Goal: Information Seeking & Learning: Check status

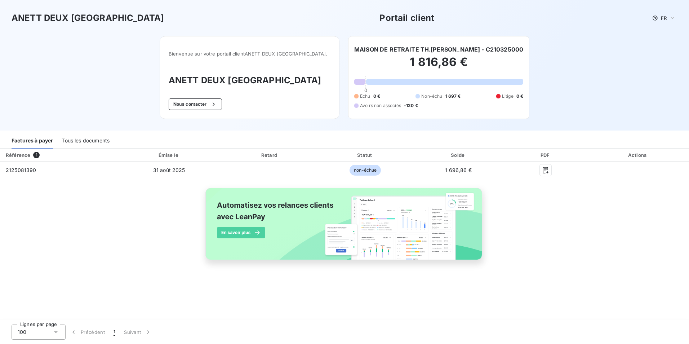
click at [79, 140] on div "Tous les documents" at bounding box center [86, 140] width 48 height 15
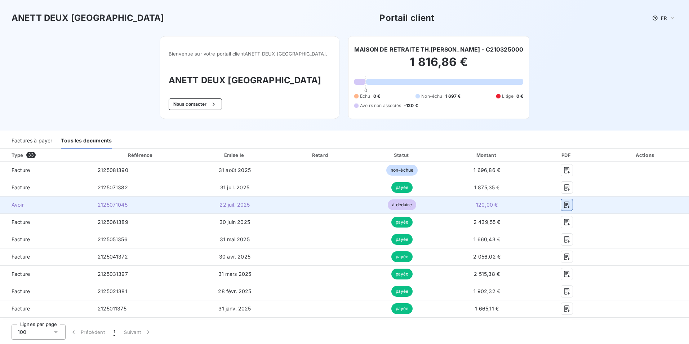
drag, startPoint x: 35, startPoint y: 142, endPoint x: 563, endPoint y: 206, distance: 532.4
click at [563, 206] on icon "button" at bounding box center [566, 204] width 7 height 7
click at [484, 205] on span "120,00 €" at bounding box center [487, 204] width 22 height 6
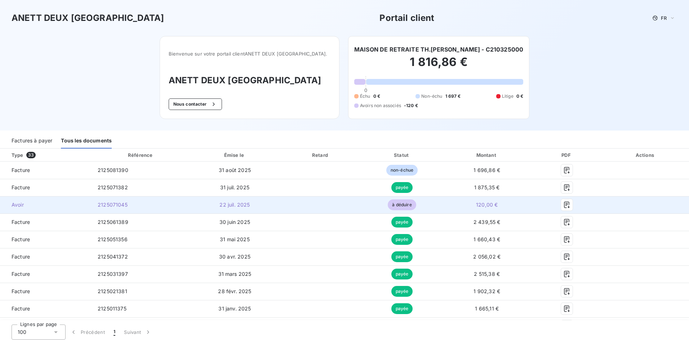
click at [397, 204] on span "à déduire" at bounding box center [402, 204] width 28 height 11
click at [213, 207] on td "22 juil. 2025" at bounding box center [235, 204] width 90 height 17
click at [564, 204] on icon "button" at bounding box center [566, 204] width 5 height 6
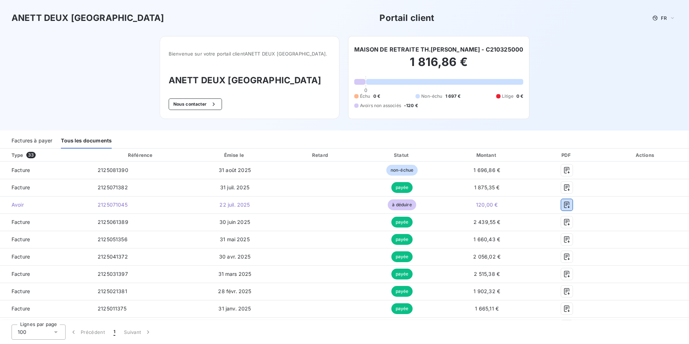
click at [38, 141] on div "Factures à payer" at bounding box center [32, 140] width 41 height 15
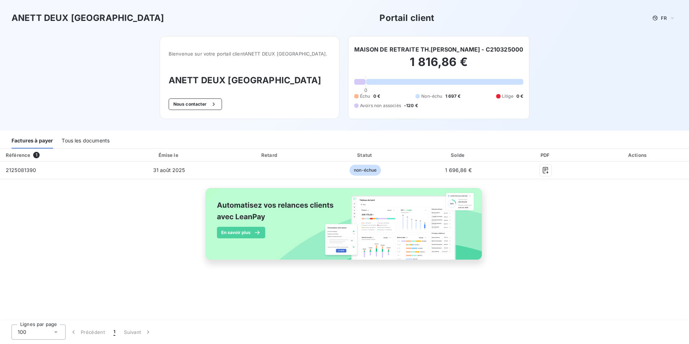
click at [79, 138] on div "Tous les documents" at bounding box center [86, 140] width 48 height 15
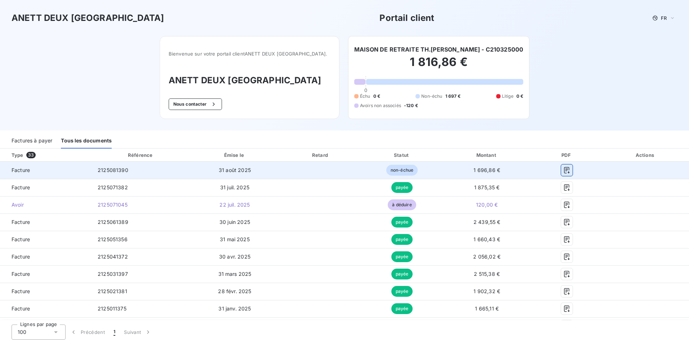
click at [563, 169] on icon "button" at bounding box center [566, 169] width 7 height 7
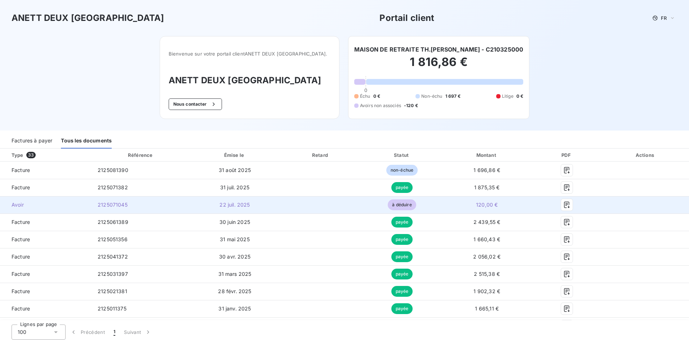
click at [400, 206] on span "à déduire" at bounding box center [402, 204] width 28 height 11
click at [563, 202] on icon "button" at bounding box center [566, 204] width 7 height 7
drag, startPoint x: 559, startPoint y: 203, endPoint x: 561, endPoint y: 206, distance: 3.7
click at [563, 206] on icon "button" at bounding box center [566, 204] width 7 height 7
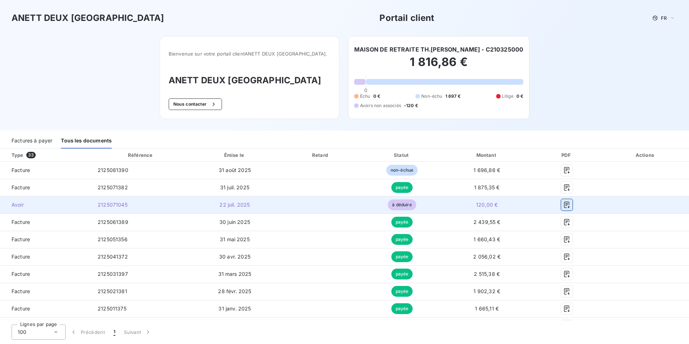
click at [563, 206] on icon "button" at bounding box center [566, 204] width 7 height 7
click at [104, 205] on span "2125071045" at bounding box center [113, 204] width 30 height 6
click at [16, 204] on span "Avoir" at bounding box center [46, 204] width 80 height 7
